Goal: Task Accomplishment & Management: Manage account settings

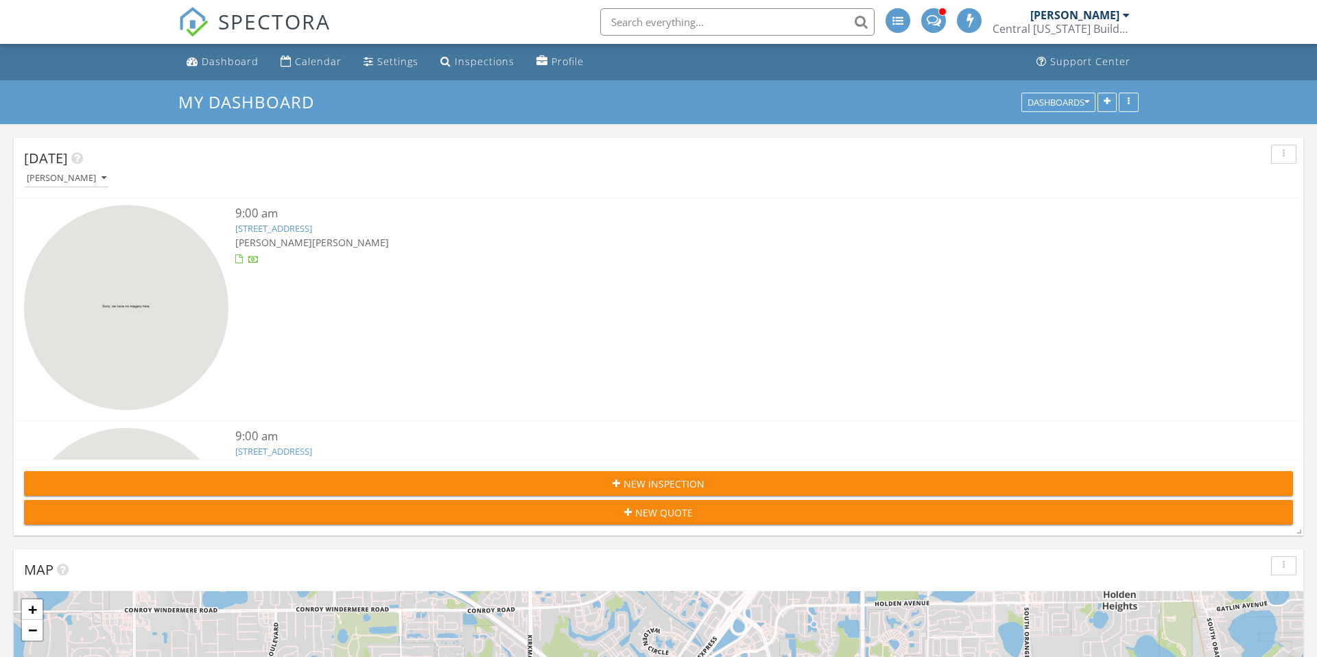
scroll to position [786, 0]
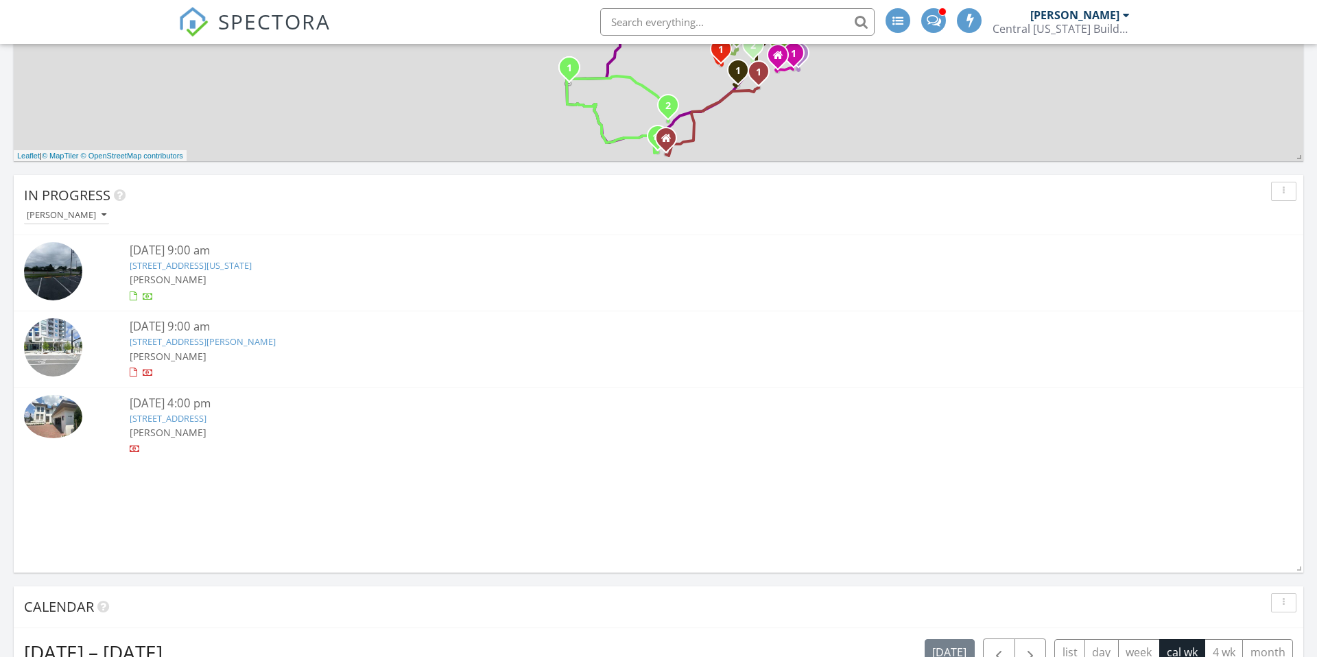
click at [211, 342] on link "480 N Terry Ave, Orlando, FL 32801" at bounding box center [203, 341] width 146 height 12
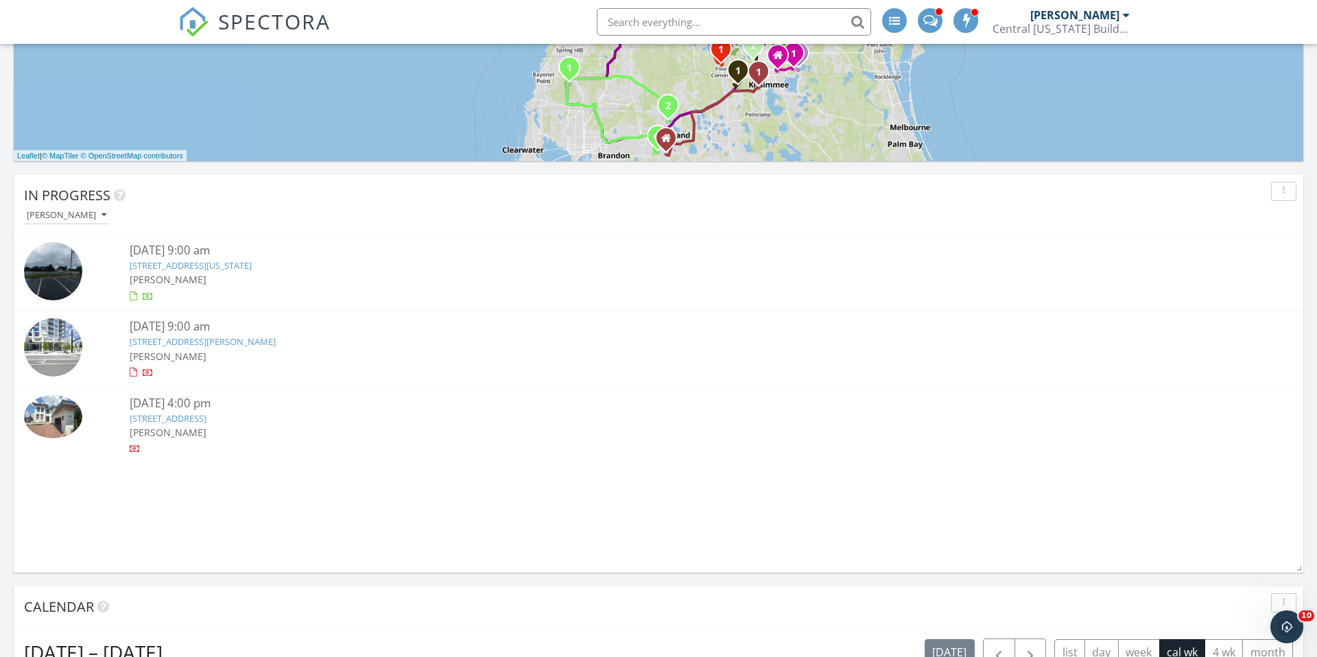
scroll to position [0, 0]
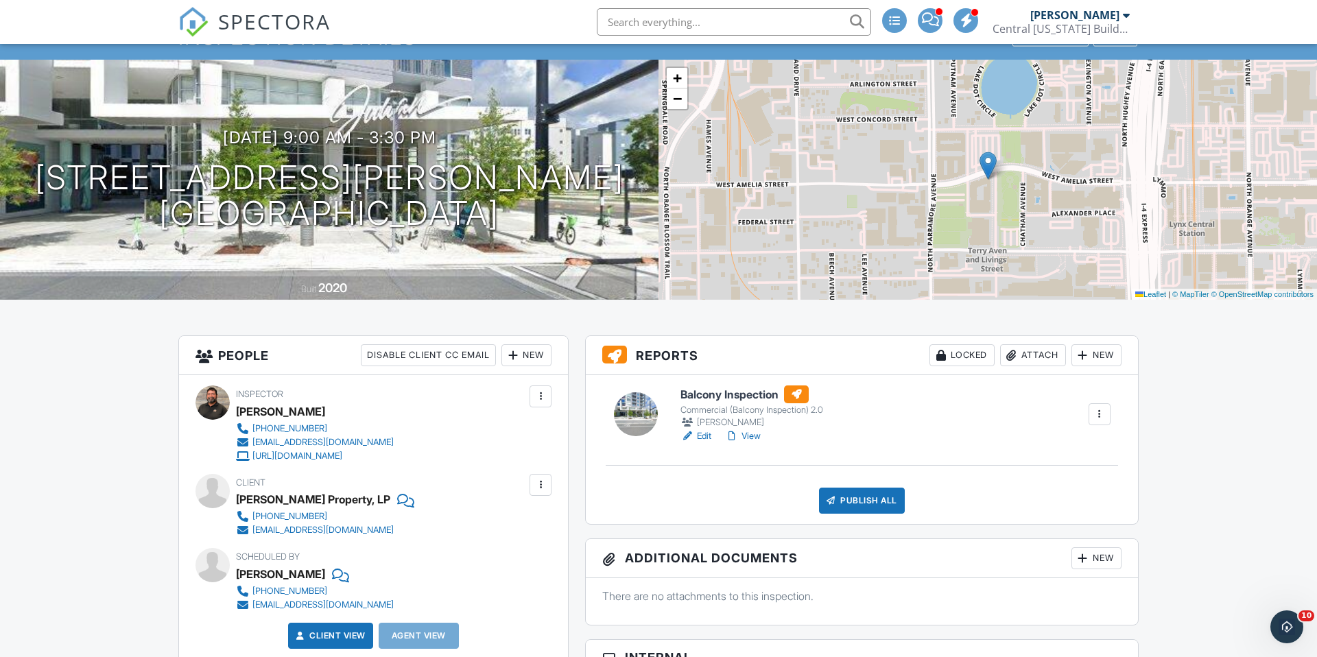
scroll to position [70, 0]
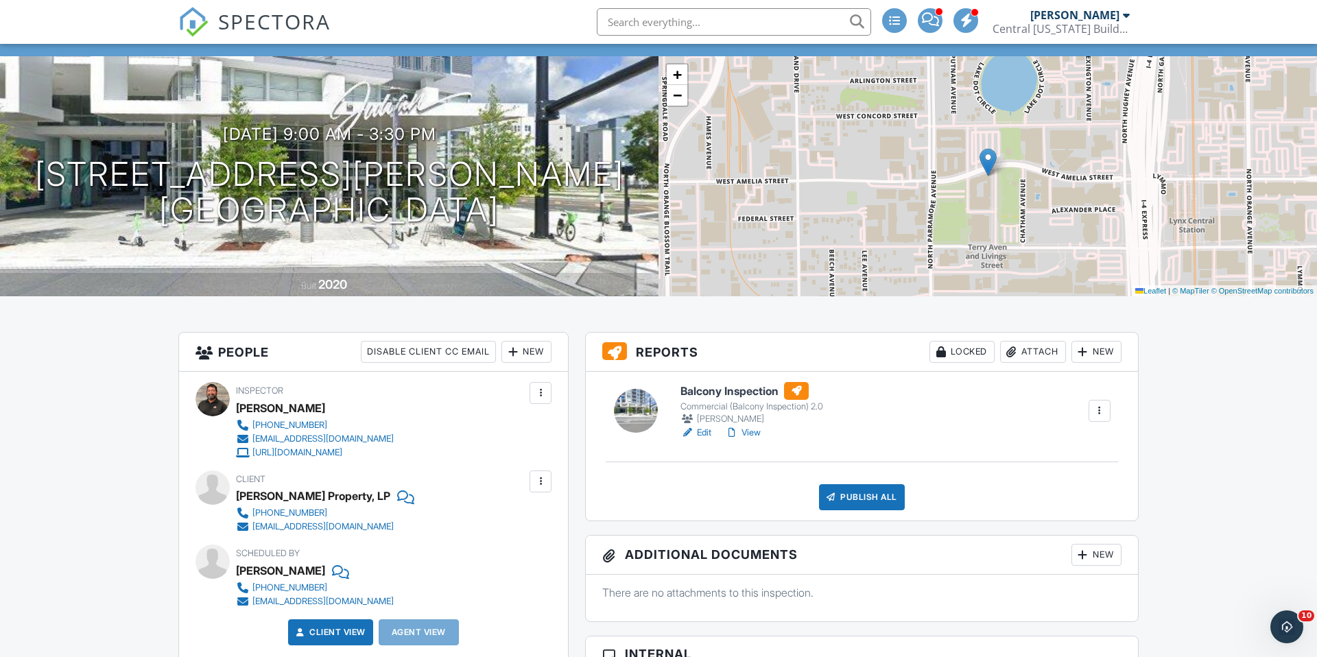
click at [1026, 355] on div "Attach" at bounding box center [1033, 352] width 66 height 22
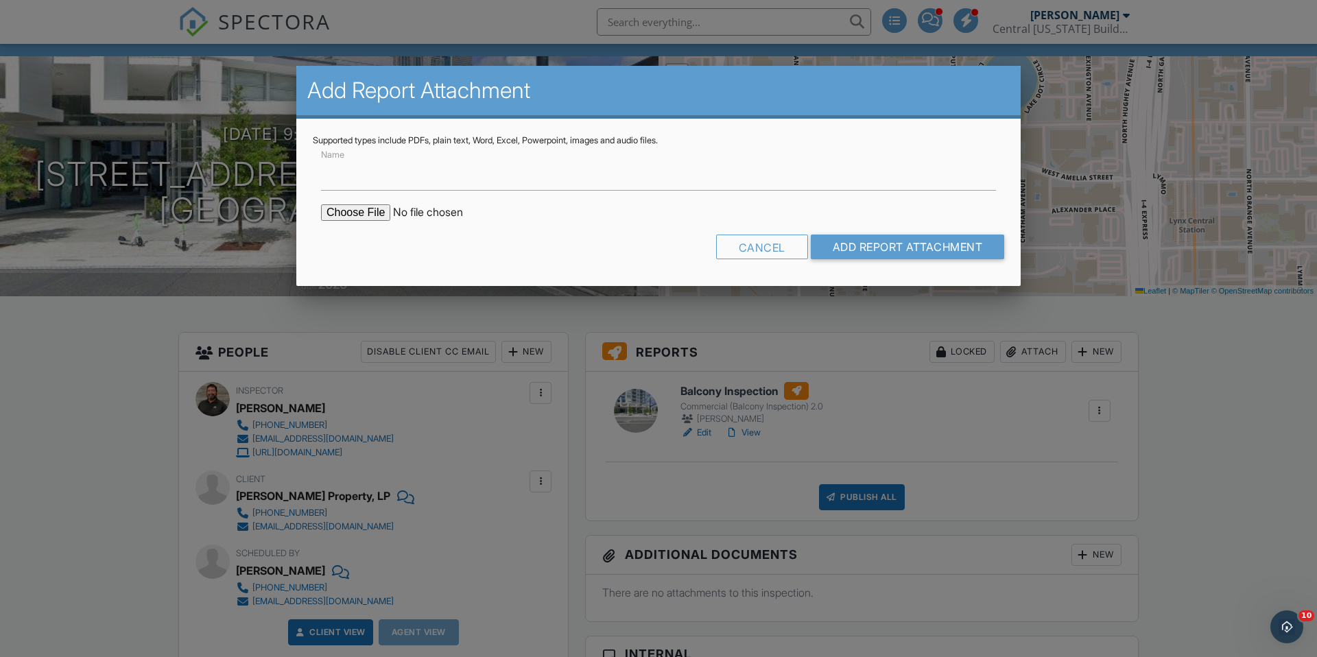
click at [366, 211] on input "file" at bounding box center [437, 212] width 233 height 16
type input "C:\fakepath\480 N Terry -7020.pdf"
click at [597, 183] on input "Name" at bounding box center [658, 174] width 675 height 34
click at [322, 173] on input "7020 Form" at bounding box center [658, 174] width 675 height 34
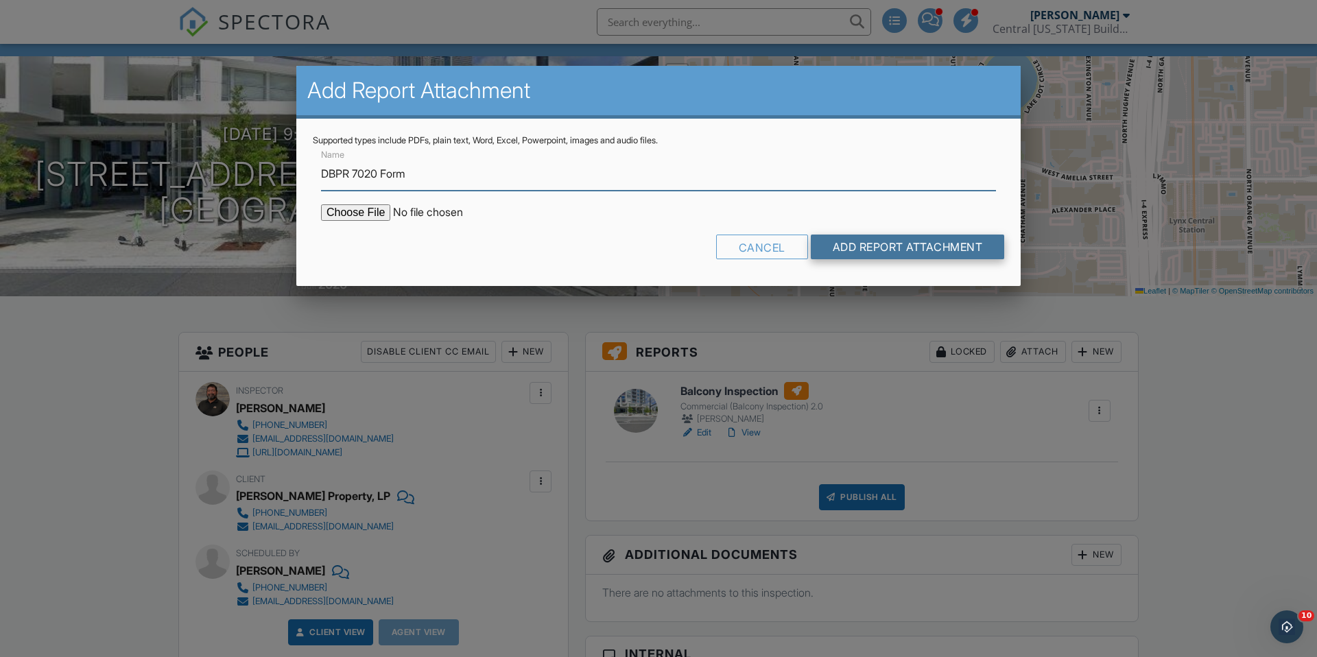
type input "DBPR 7020 Form"
click at [850, 247] on input "Add Report Attachment" at bounding box center [908, 247] width 194 height 25
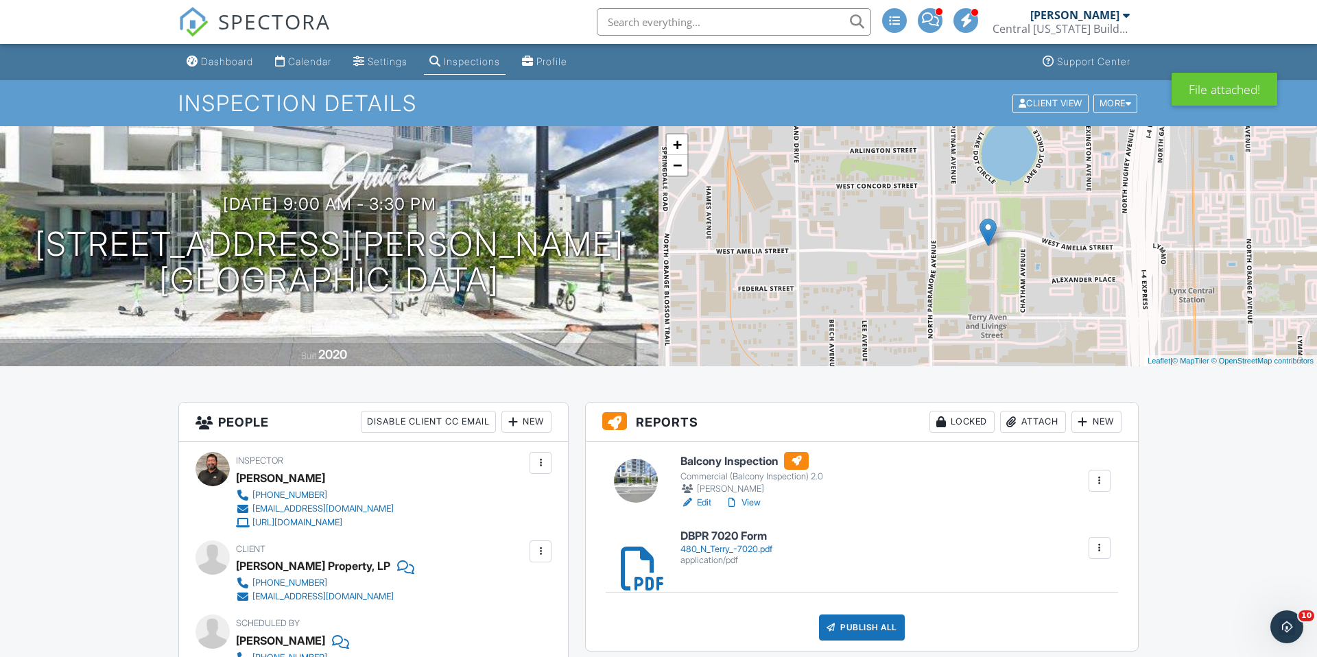
click at [698, 505] on link "Edit" at bounding box center [695, 503] width 31 height 14
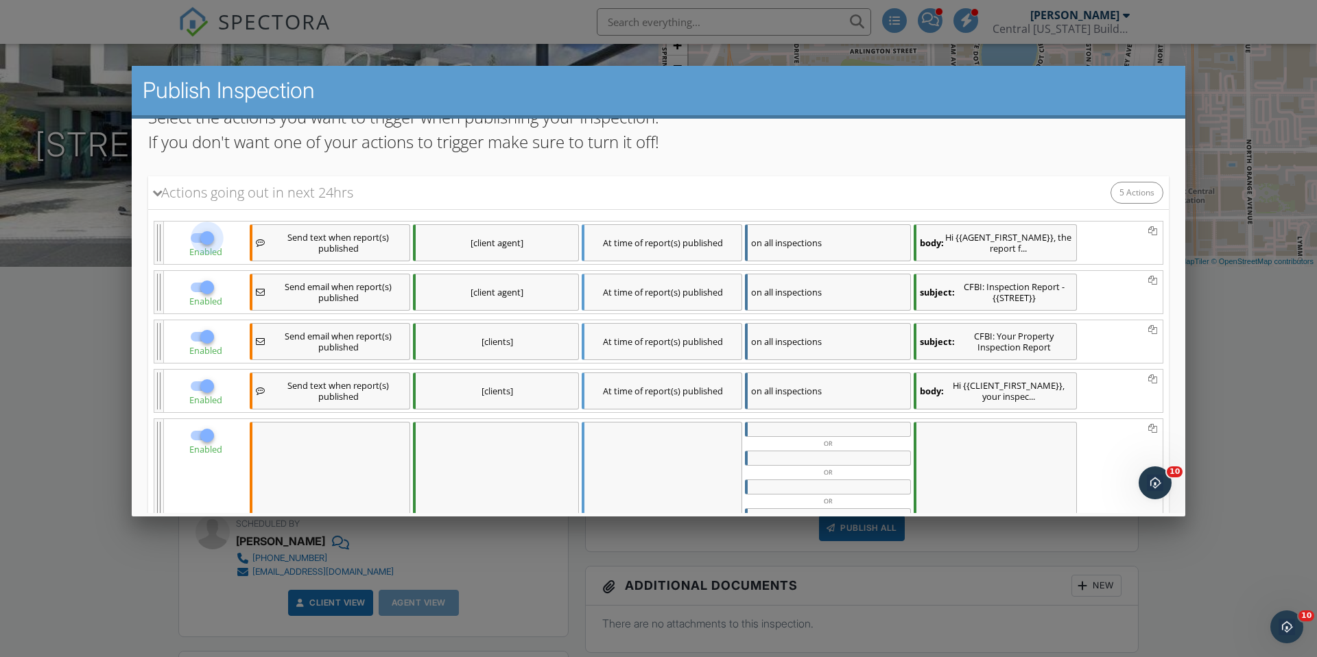
click at [204, 238] on div at bounding box center [207, 237] width 23 height 23
checkbox input "false"
click at [204, 386] on div at bounding box center [207, 385] width 23 height 23
checkbox input "false"
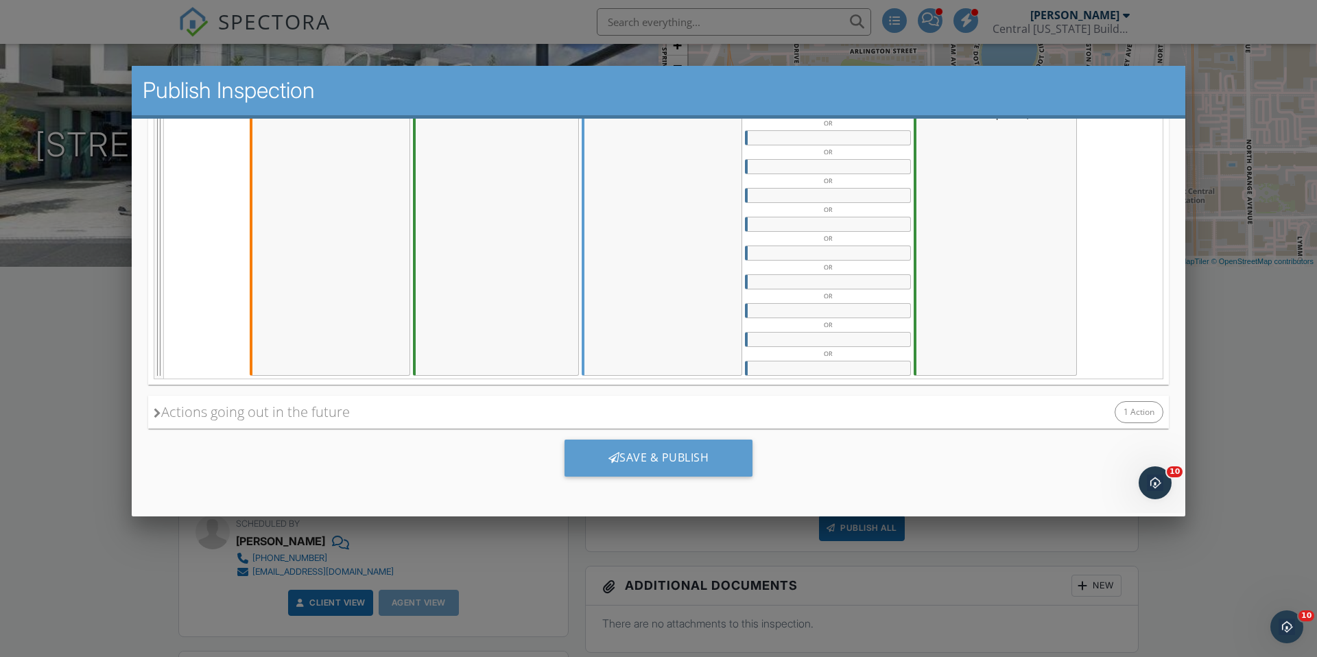
scroll to position [701, 0]
click at [656, 471] on div "Save & Publish" at bounding box center [659, 456] width 189 height 37
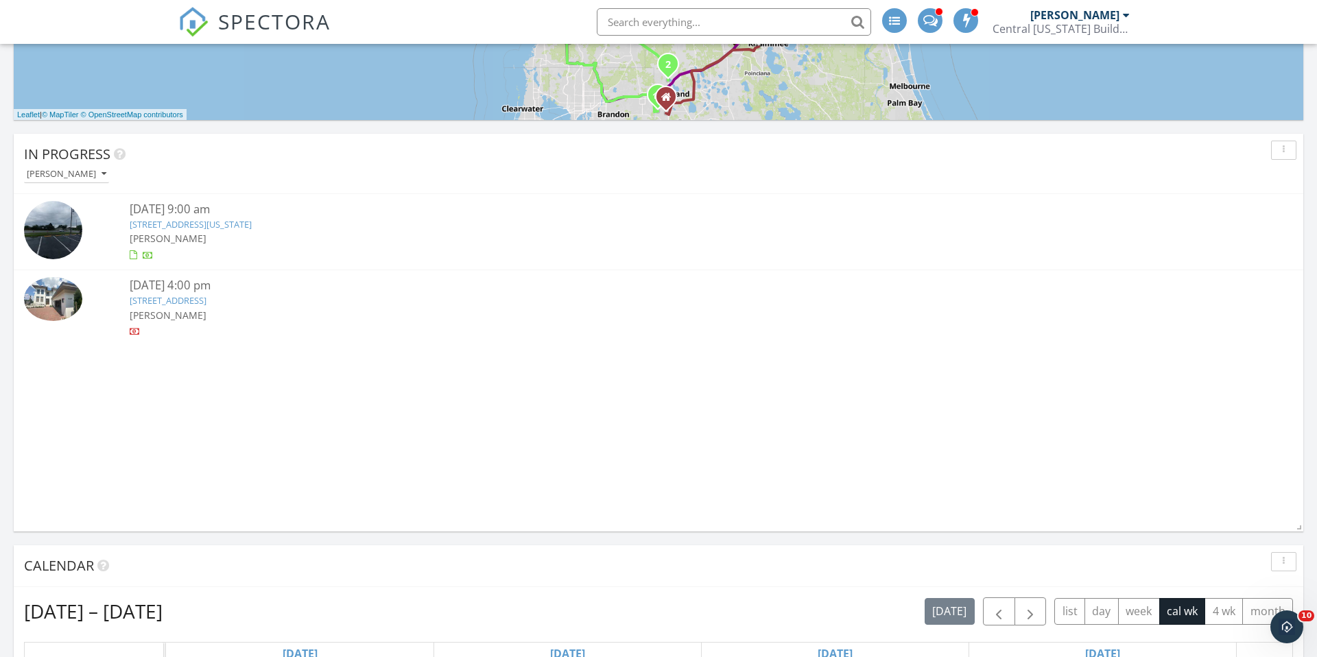
scroll to position [812, 0]
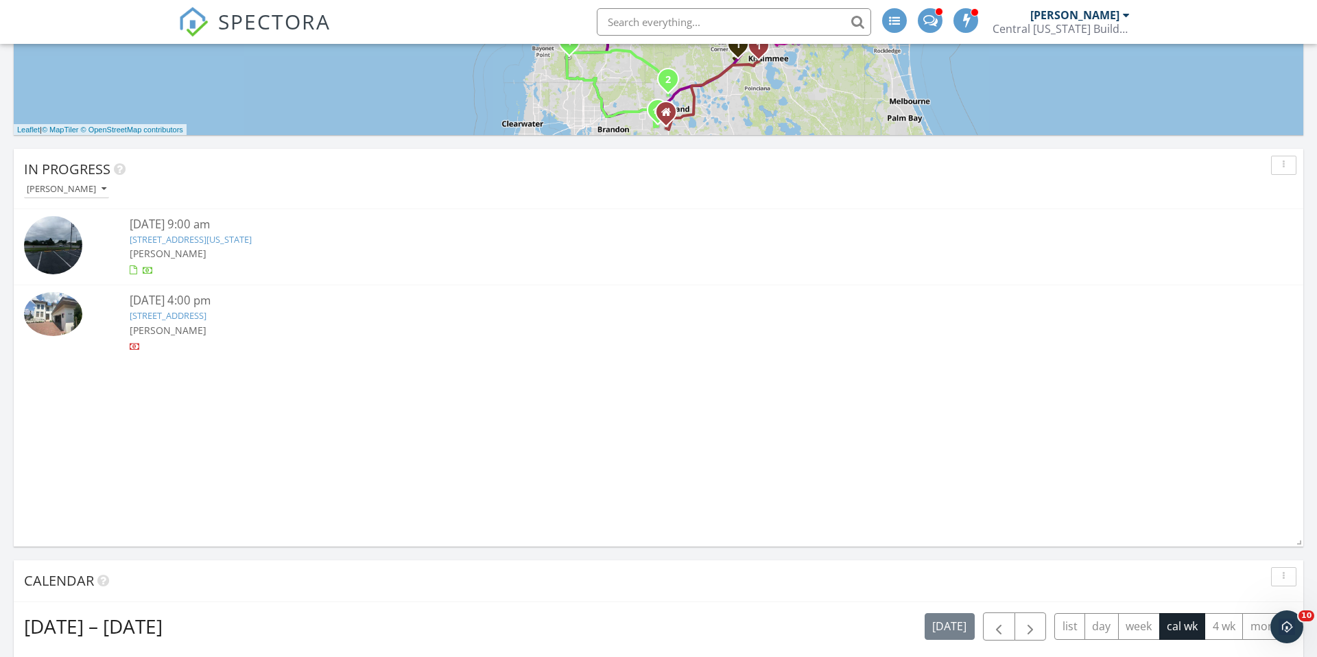
click at [191, 315] on link "4169 Grande Brick Lp 20, Orlando, FL 32837" at bounding box center [168, 315] width 77 height 12
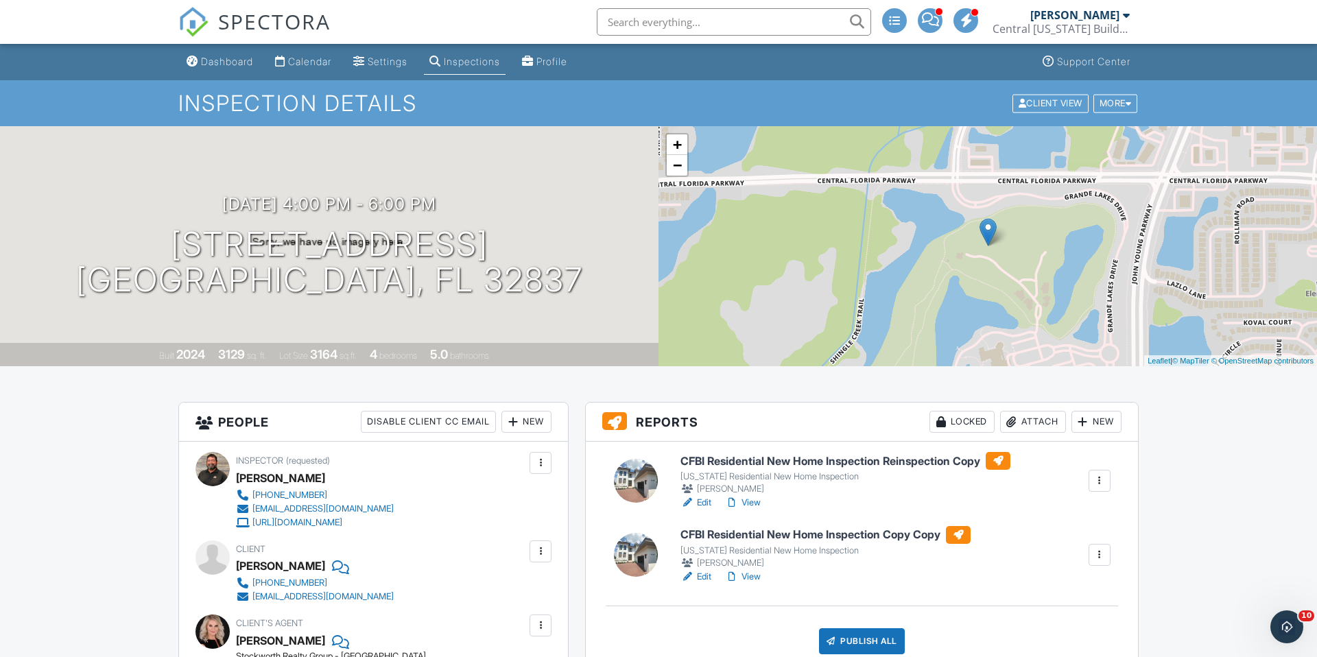
click at [1098, 556] on div at bounding box center [1100, 555] width 14 height 14
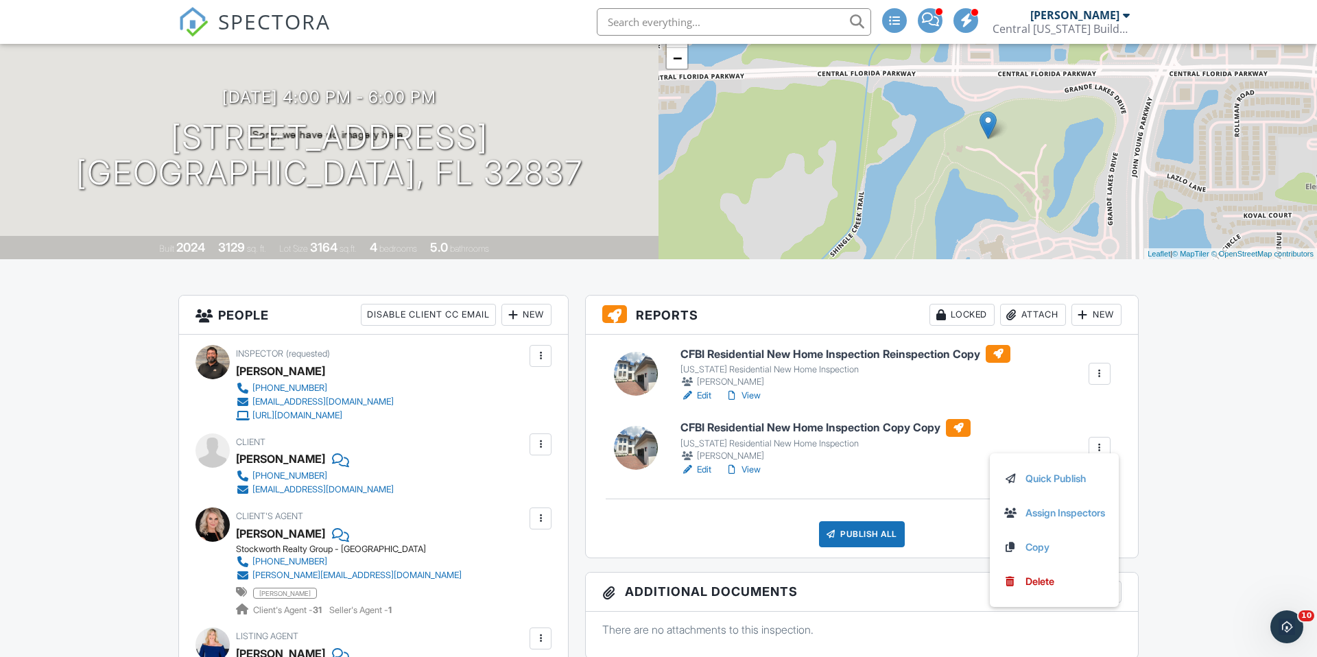
scroll to position [112, 0]
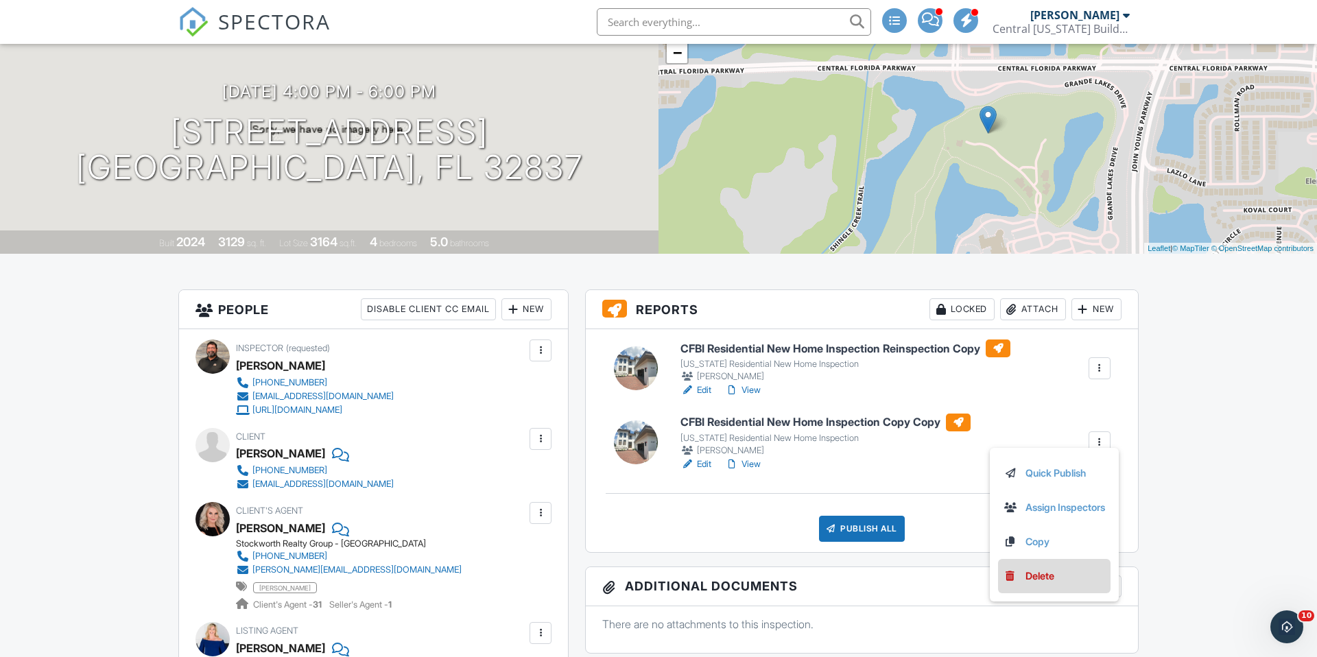
click at [1026, 582] on div "Delete" at bounding box center [1040, 576] width 29 height 15
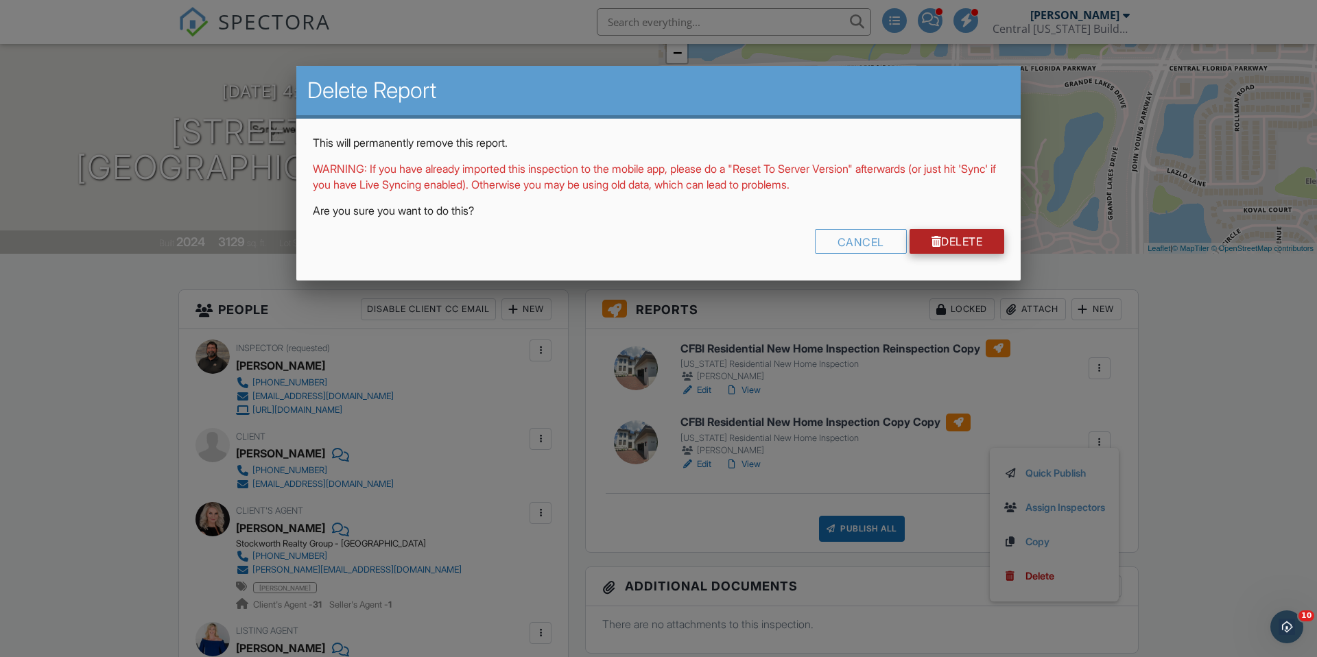
click at [921, 246] on link "Delete" at bounding box center [957, 241] width 95 height 25
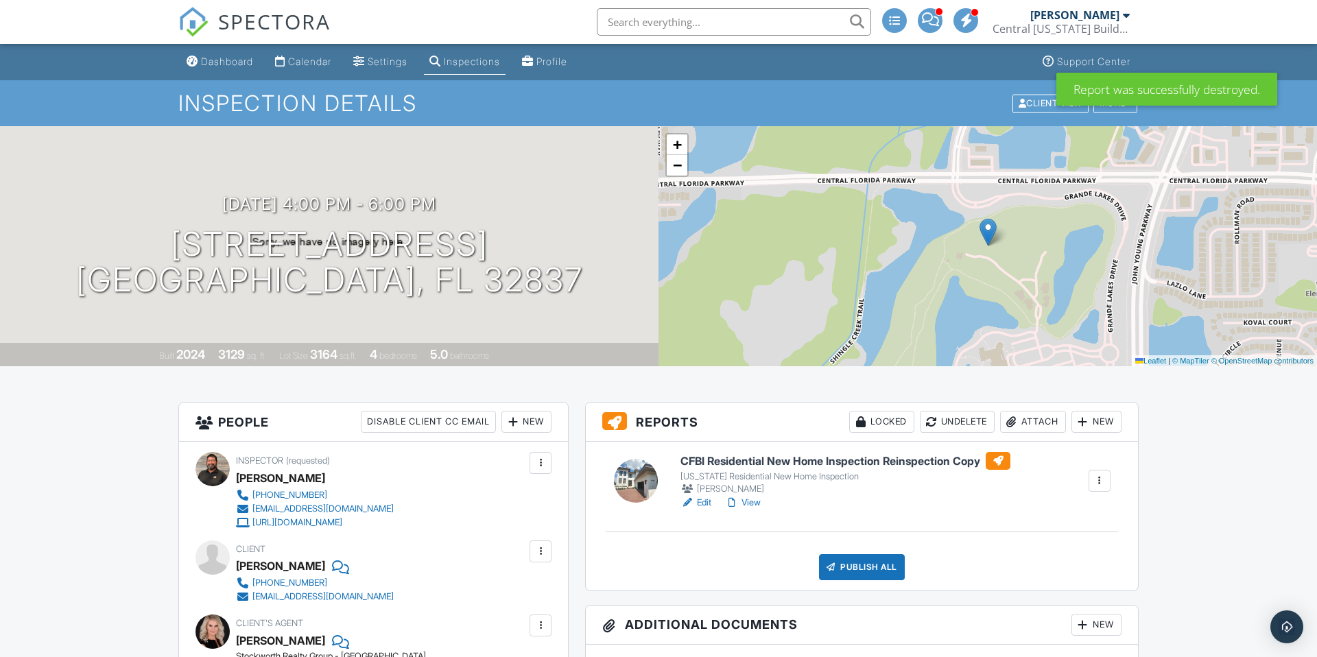
click at [1094, 481] on div at bounding box center [1100, 481] width 14 height 14
click at [853, 504] on div "Edit View" at bounding box center [845, 503] width 330 height 14
click at [789, 458] on h6 "CFBI Residential New Home Inspection Reinspection Copy" at bounding box center [845, 461] width 330 height 18
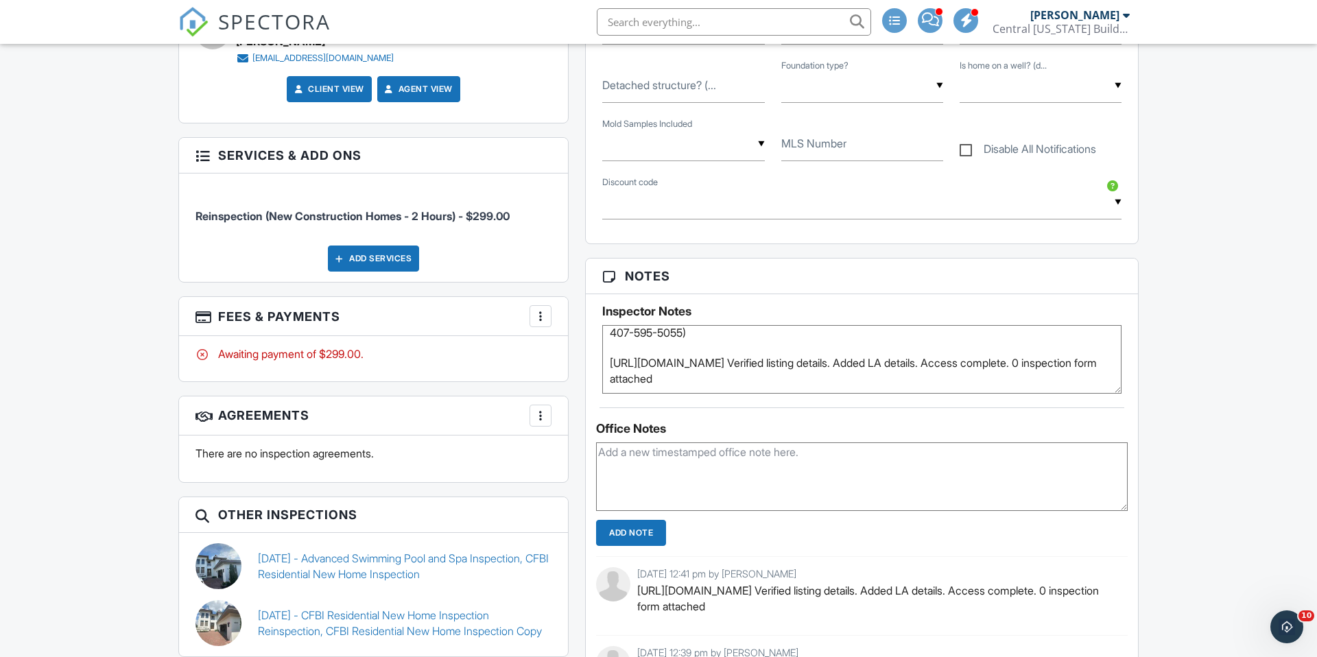
click at [667, 476] on textarea at bounding box center [862, 476] width 532 height 69
type textarea "Waiting on Realtor information to publish, expected 09/26"
click at [633, 529] on input "Add Note" at bounding box center [631, 533] width 70 height 26
